Goal: Task Accomplishment & Management: Manage account settings

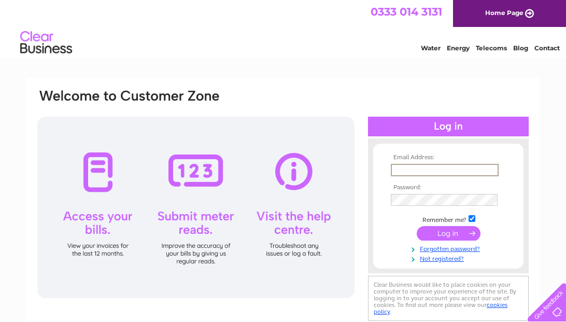
type input "linda@handyunit.com"
click at [438, 235] on input "submit" at bounding box center [449, 233] width 64 height 15
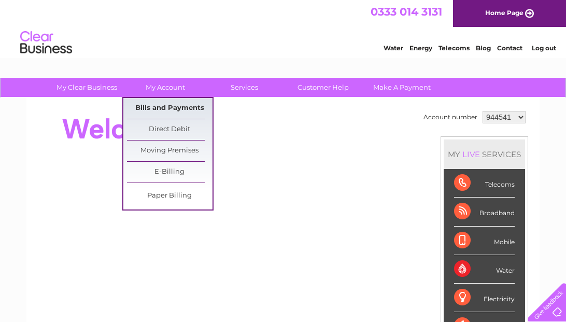
click at [161, 108] on link "Bills and Payments" at bounding box center [169, 108] width 85 height 21
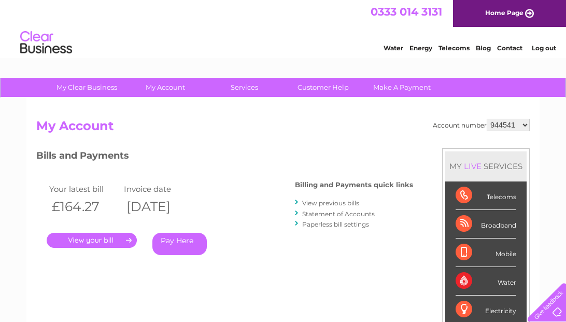
click at [106, 237] on link "." at bounding box center [92, 240] width 90 height 15
select select "1012715"
click at [272, 261] on div "Bills and Payments Billing and Payments quick links View previous bills Stateme…" at bounding box center [224, 209] width 377 height 122
select select "1012715"
click at [120, 239] on link "." at bounding box center [92, 240] width 90 height 15
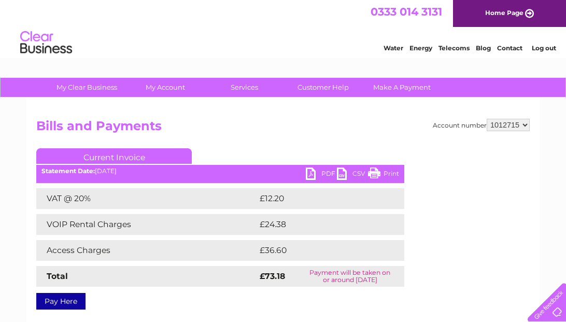
click at [394, 173] on link "Print" at bounding box center [383, 174] width 31 height 15
select select "944541"
